Goal: Navigation & Orientation: Go to known website

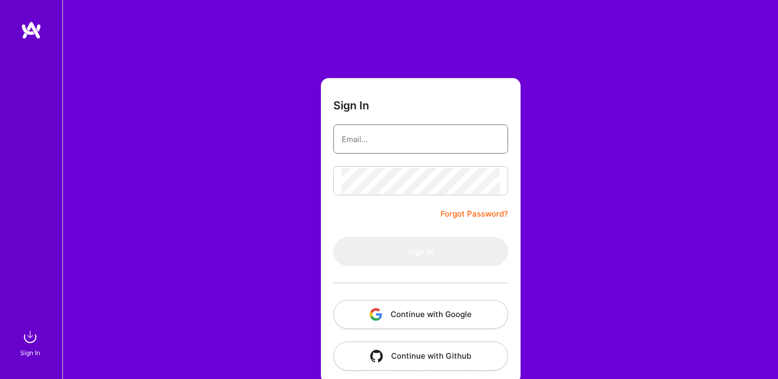
type input "[EMAIL_ADDRESS][DOMAIN_NAME]"
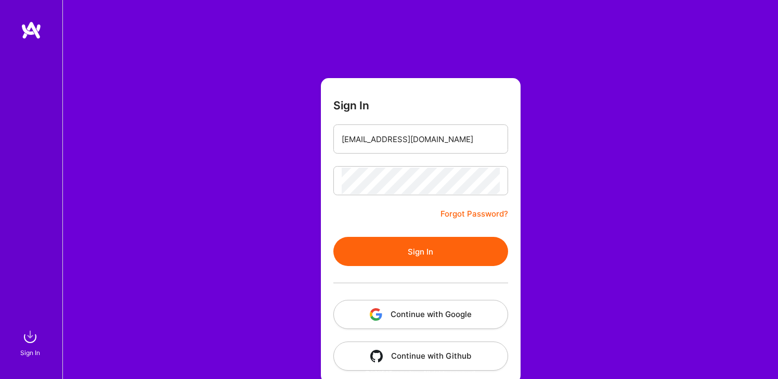
click at [489, 211] on link "Forgot Password?" at bounding box center [475, 214] width 68 height 12
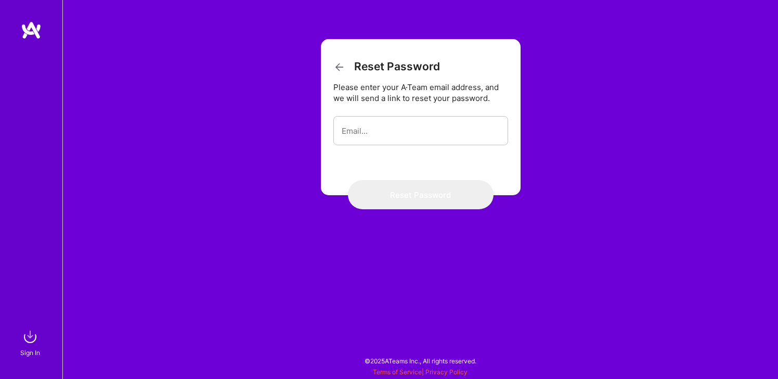
click at [334, 69] on icon at bounding box center [340, 67] width 12 height 12
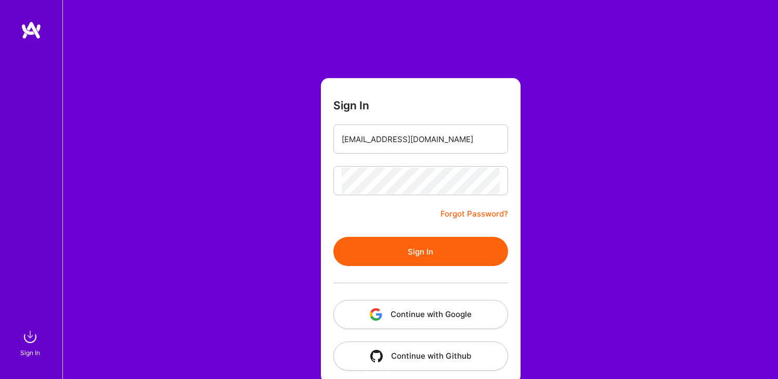
click at [360, 254] on button "Sign In" at bounding box center [421, 251] width 175 height 29
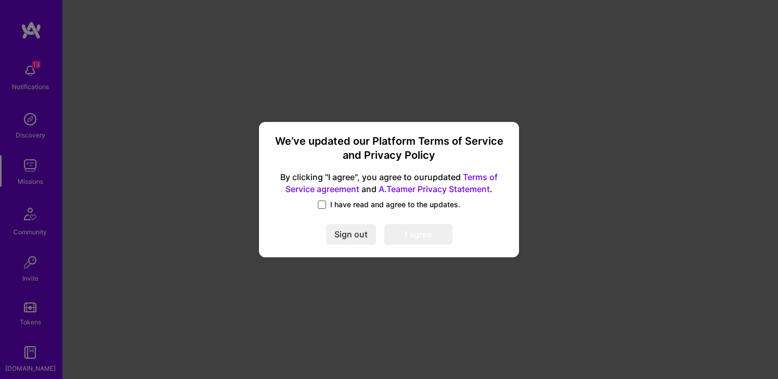
click at [324, 205] on span at bounding box center [322, 204] width 8 height 8
click at [0, 0] on input "I have read and agree to the updates." at bounding box center [0, 0] width 0 height 0
click at [427, 243] on button "I agree" at bounding box center [419, 234] width 68 height 21
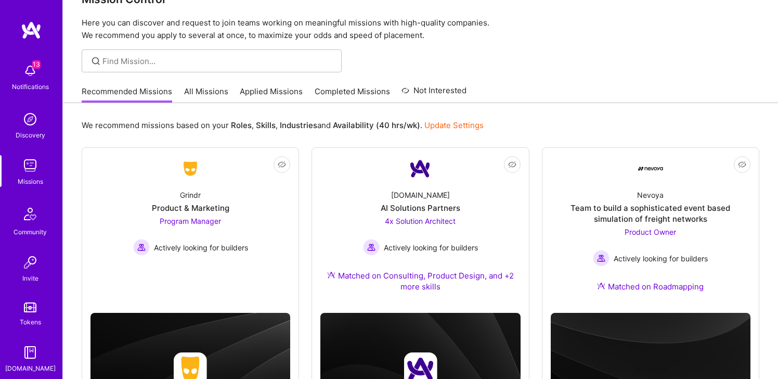
scroll to position [27, 0]
